Goal: Find specific page/section: Find specific page/section

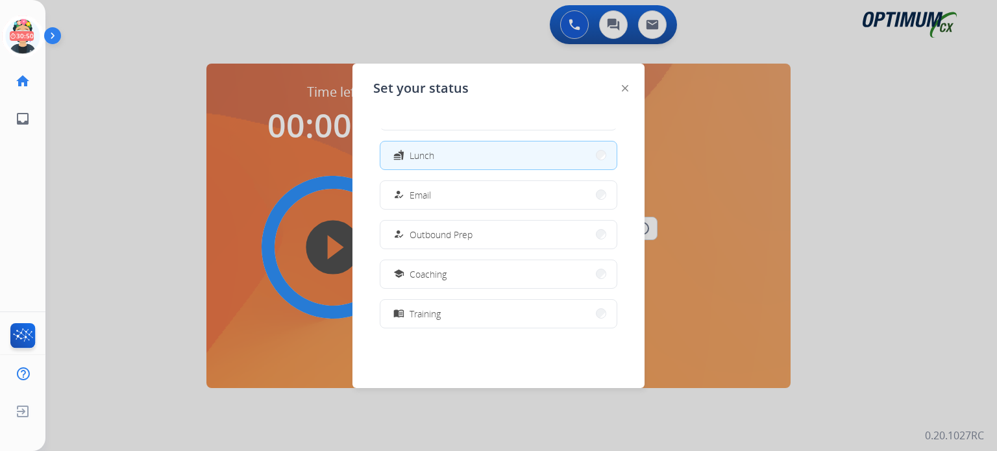
scroll to position [323, 0]
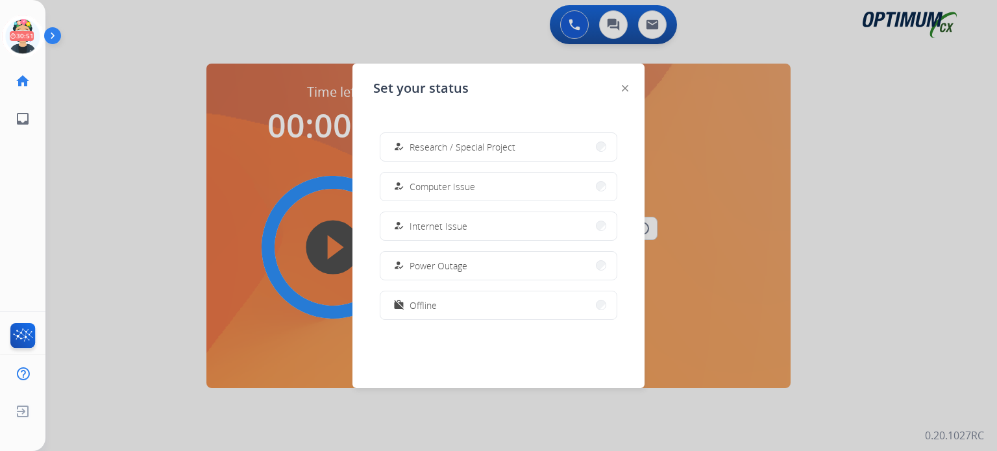
drag, startPoint x: 457, startPoint y: 151, endPoint x: 443, endPoint y: 168, distance: 22.1
click at [456, 151] on span "Research / Special Project" at bounding box center [462, 147] width 106 height 14
